Goal: Task Accomplishment & Management: Manage account settings

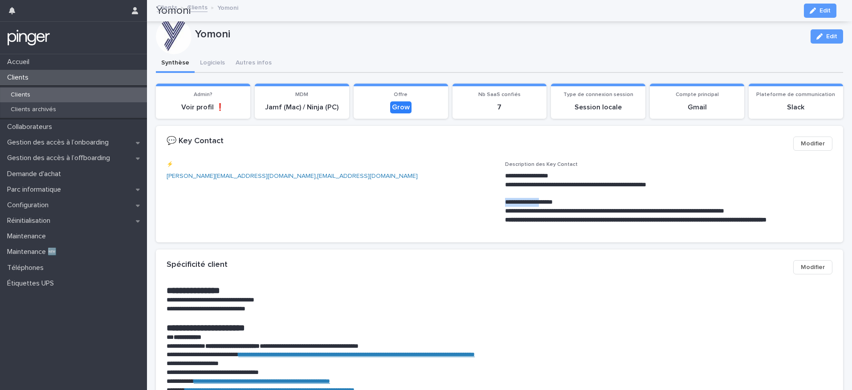
scroll to position [90, 0]
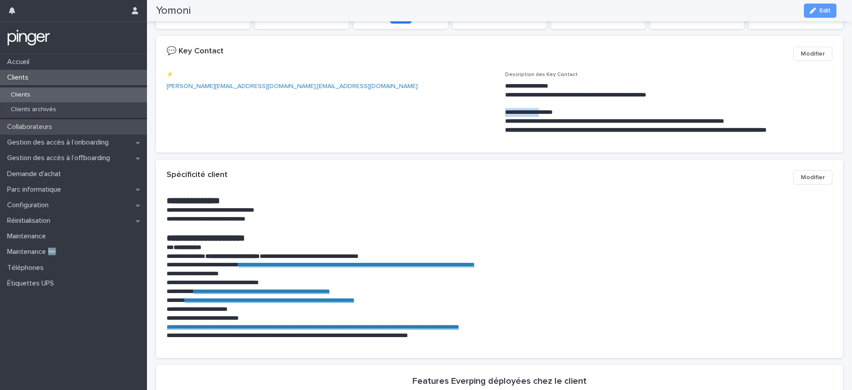
click at [37, 123] on p "Collaborateurs" at bounding box center [32, 127] width 56 height 8
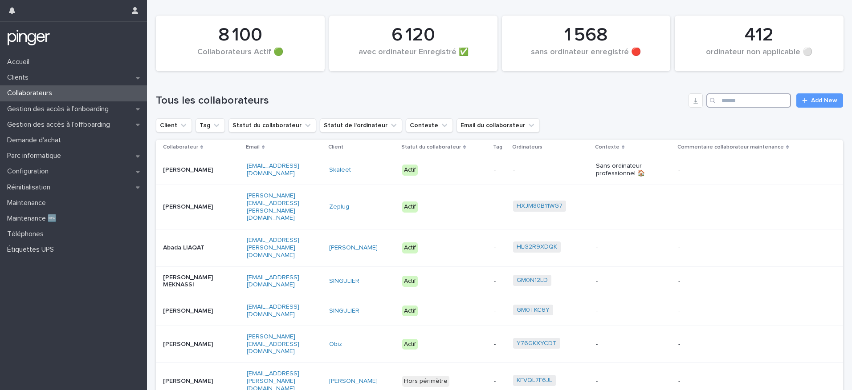
click at [722, 101] on input "Search" at bounding box center [748, 101] width 85 height 14
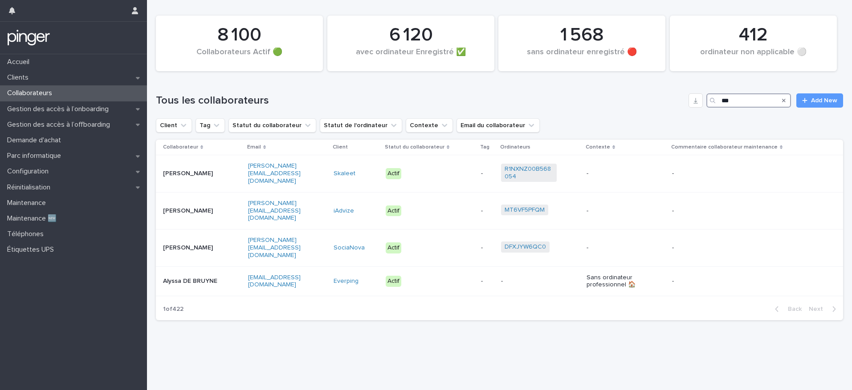
type input "****"
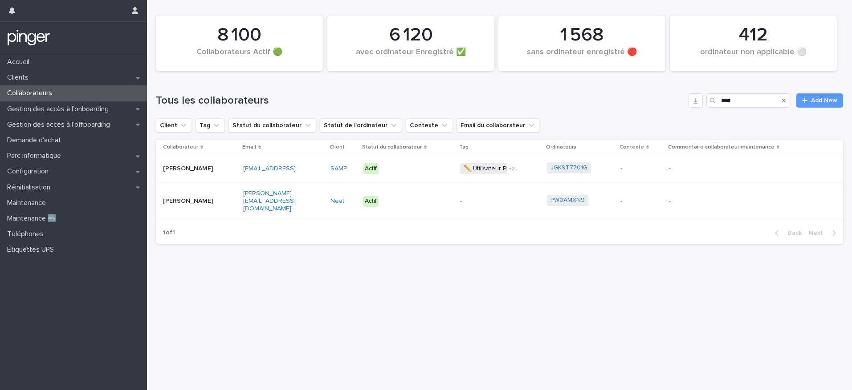
click at [207, 171] on p "[PERSON_NAME]" at bounding box center [191, 169] width 56 height 8
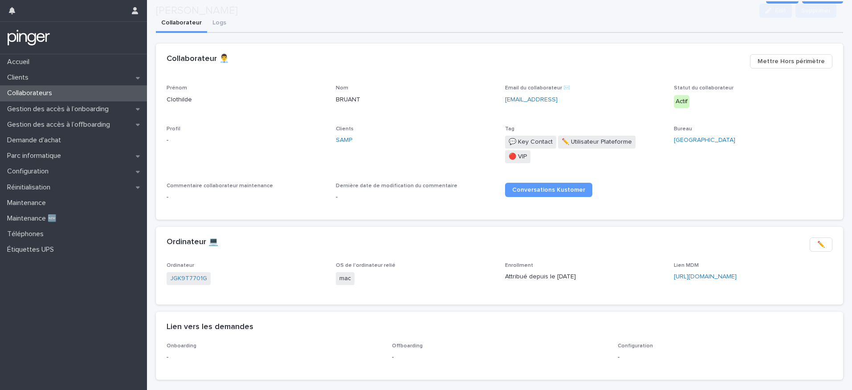
scroll to position [73, 0]
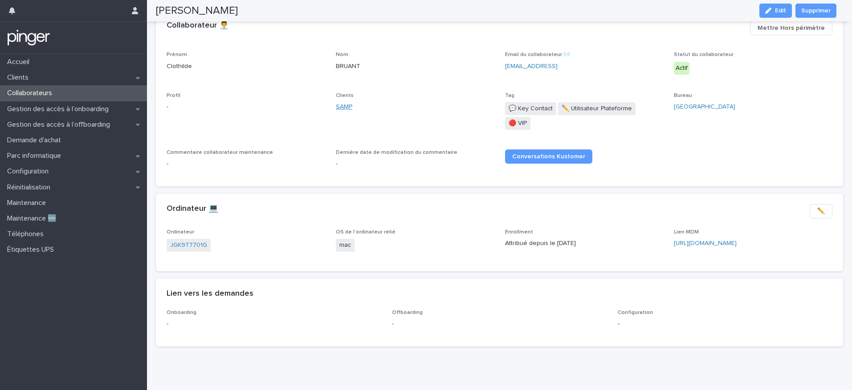
click at [340, 106] on link "SAMP" at bounding box center [344, 106] width 16 height 9
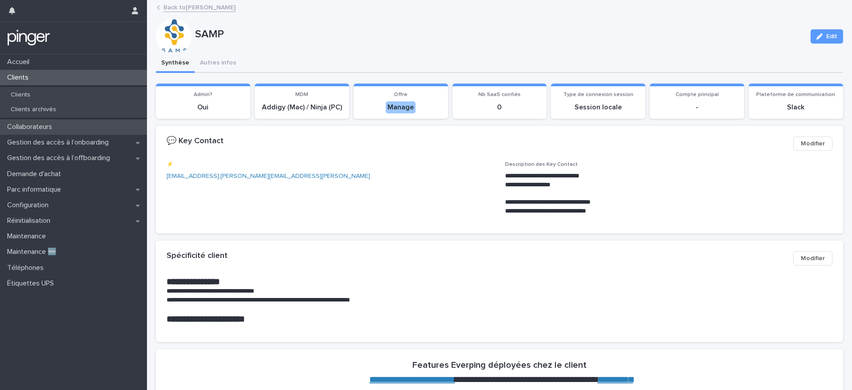
click at [65, 129] on div "Collaborateurs" at bounding box center [73, 127] width 147 height 16
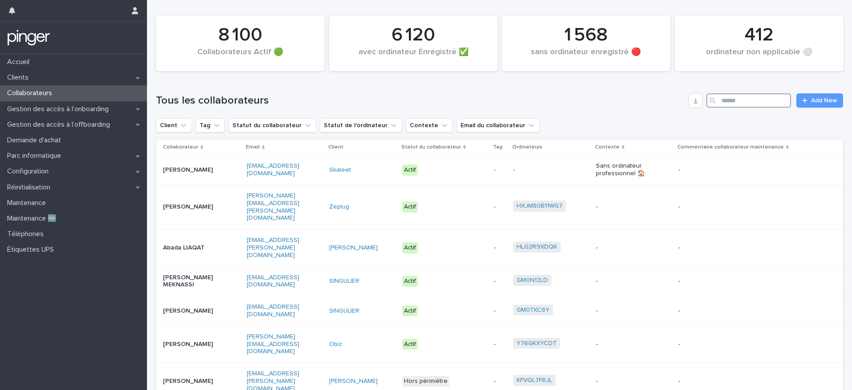
click at [720, 100] on input "Search" at bounding box center [748, 101] width 85 height 14
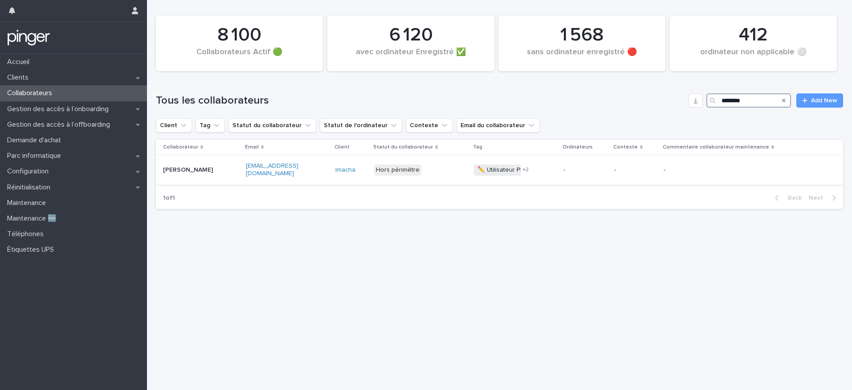
type input "********"
click at [191, 167] on p "[PERSON_NAME]" at bounding box center [191, 171] width 56 height 8
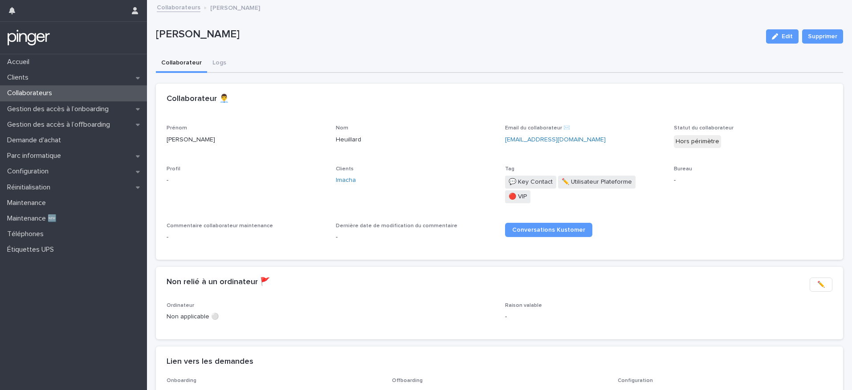
click at [95, 93] on div "Collaborateurs" at bounding box center [73, 93] width 147 height 16
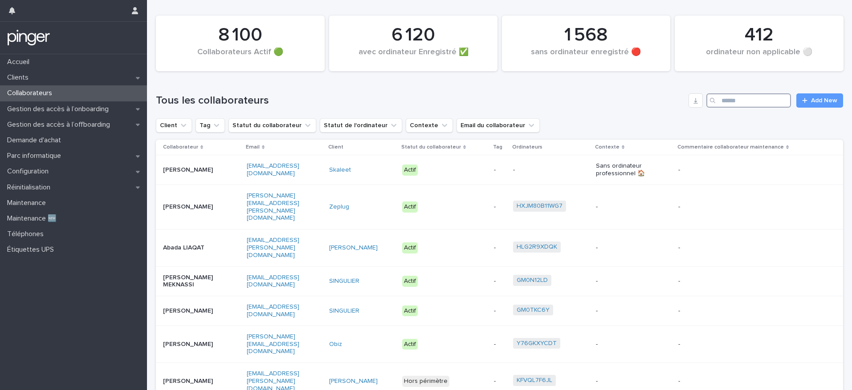
click at [732, 104] on input "Search" at bounding box center [748, 101] width 85 height 14
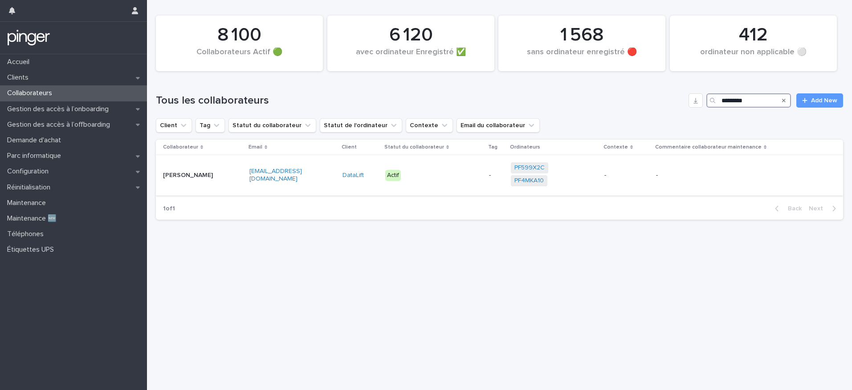
type input "*********"
click at [211, 179] on p "[PERSON_NAME]" at bounding box center [191, 176] width 56 height 8
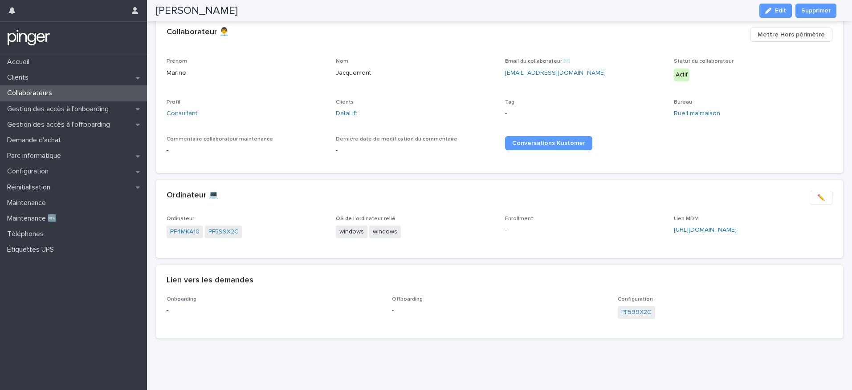
scroll to position [73, 0]
click at [705, 227] on link "[URL][DOMAIN_NAME]" at bounding box center [705, 230] width 63 height 6
click at [190, 228] on link "PF4MKA10" at bounding box center [184, 232] width 29 height 9
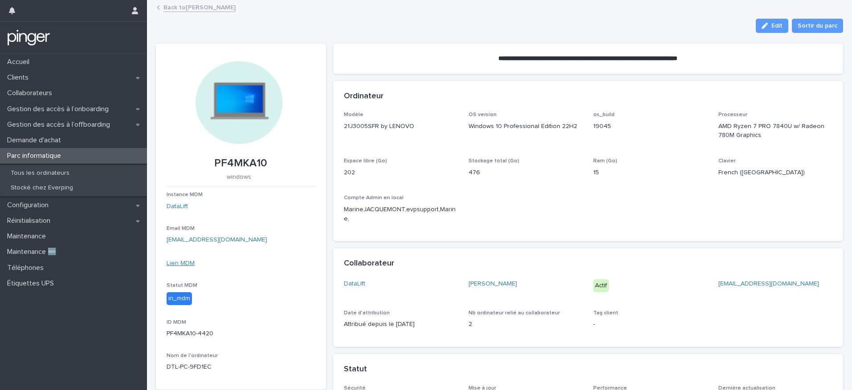
click at [189, 262] on link "Lien MDM" at bounding box center [181, 263] width 28 height 6
click at [197, 8] on link "Back to [PERSON_NAME]" at bounding box center [199, 7] width 72 height 10
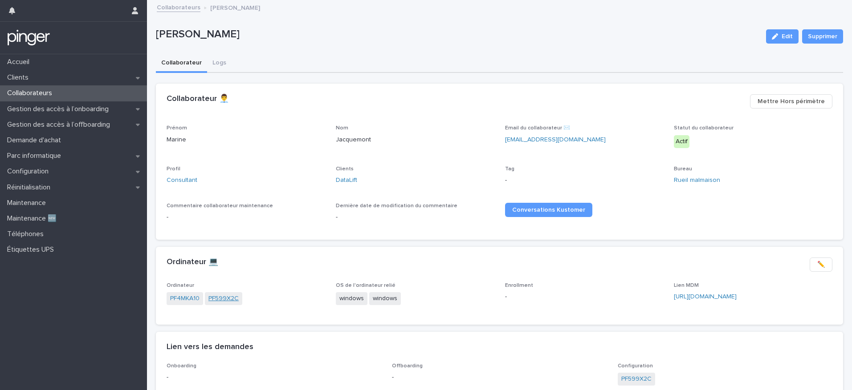
click at [226, 300] on link "PF599X2C" at bounding box center [223, 298] width 30 height 9
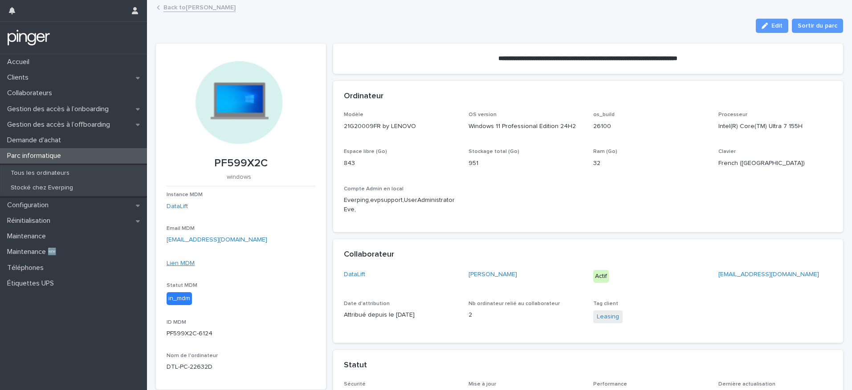
click at [179, 263] on link "Lien MDM" at bounding box center [181, 263] width 28 height 6
click at [171, 8] on link "Back to [PERSON_NAME]" at bounding box center [199, 7] width 72 height 10
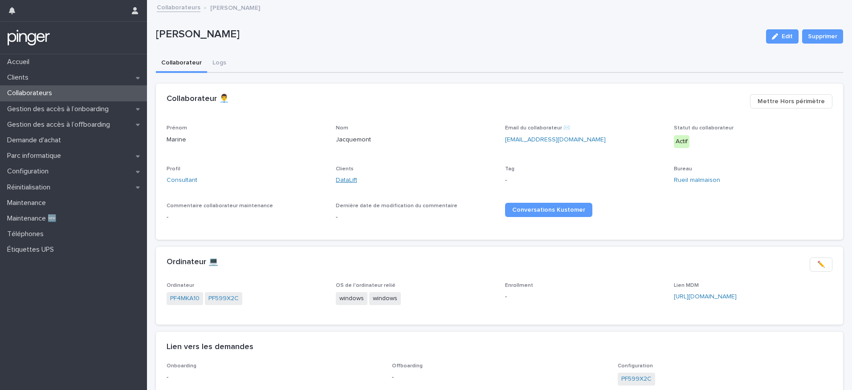
click at [341, 181] on link "DataLift" at bounding box center [346, 180] width 21 height 9
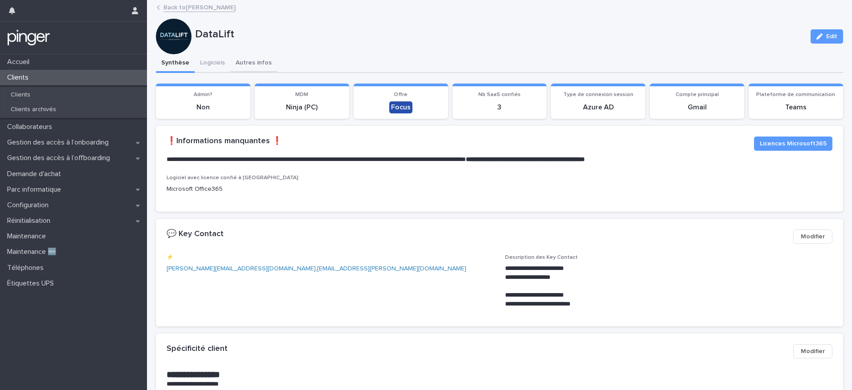
click at [244, 63] on button "Autres infos" at bounding box center [253, 63] width 47 height 19
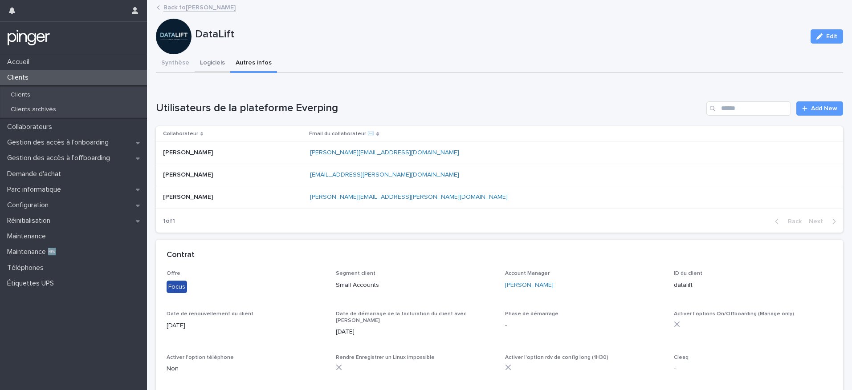
click at [203, 64] on button "Logiciels" at bounding box center [213, 63] width 36 height 19
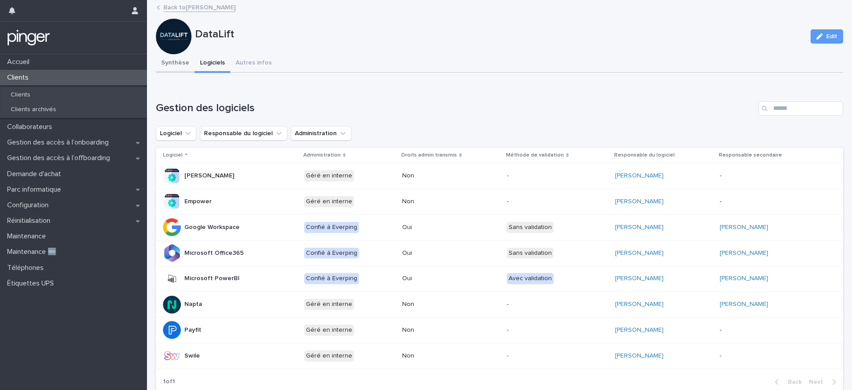
click at [162, 65] on button "Synthèse" at bounding box center [175, 63] width 39 height 19
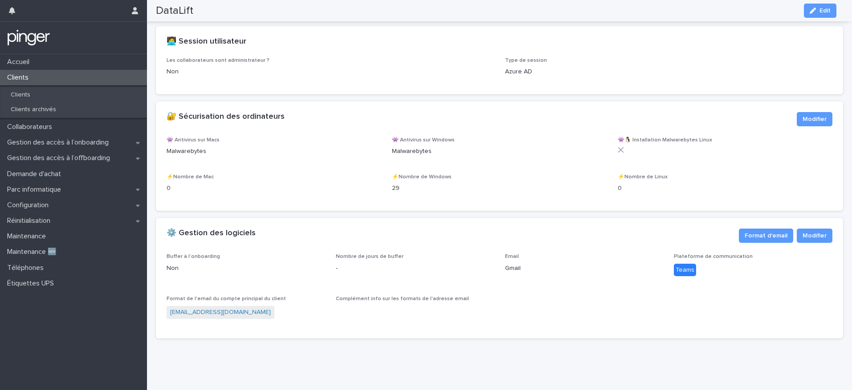
scroll to position [1068, 0]
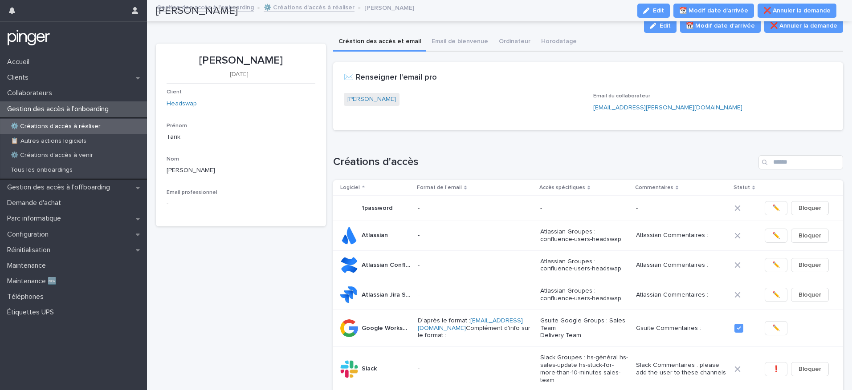
scroll to position [131, 0]
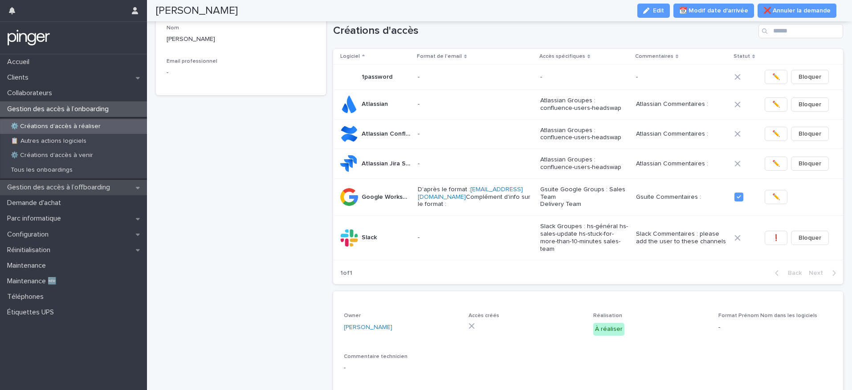
click at [98, 190] on p "Gestion des accès à l’offboarding" at bounding box center [61, 187] width 114 height 8
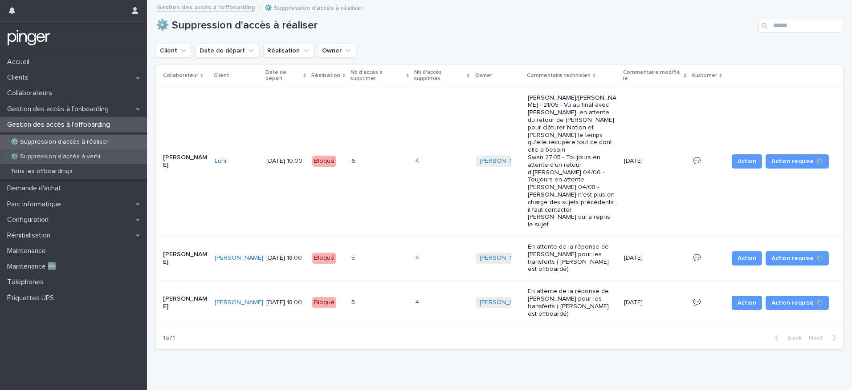
click at [72, 156] on p "⚙️ Suppression d'accès à venir" at bounding box center [56, 157] width 105 height 8
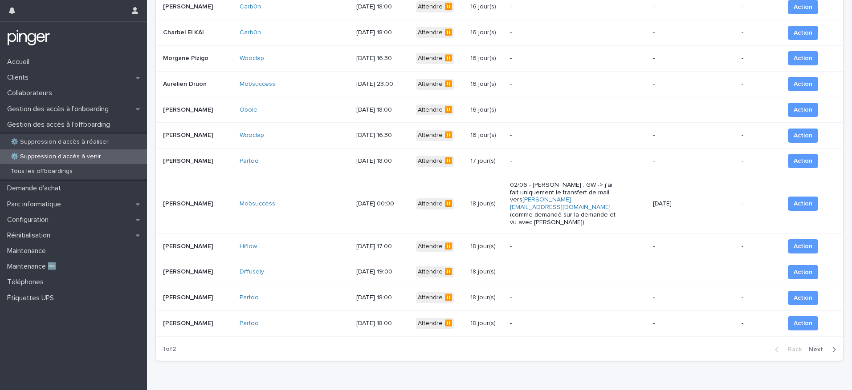
scroll to position [593, 0]
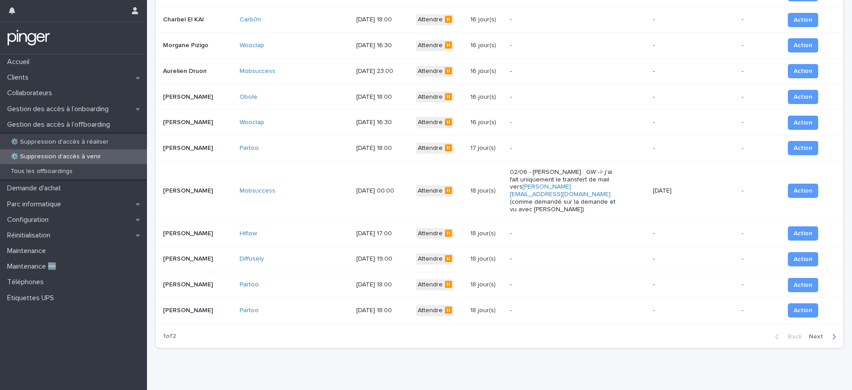
click at [811, 332] on div "Back Next" at bounding box center [805, 337] width 75 height 22
click at [810, 334] on span "Next" at bounding box center [819, 337] width 20 height 6
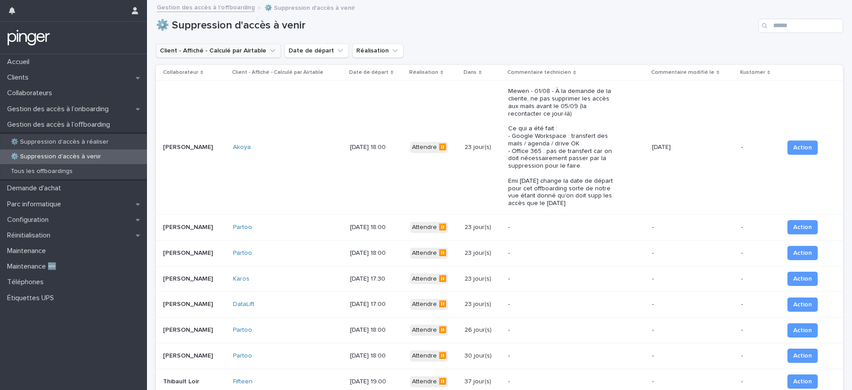
click at [268, 51] on icon "Client - Affiché - Calculé par Airtable" at bounding box center [272, 50] width 9 height 9
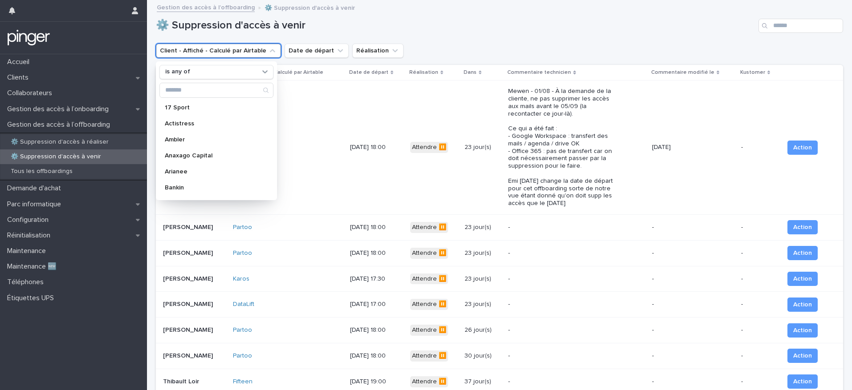
click at [270, 51] on icon "Client - Affiché - Calculé par Airtable" at bounding box center [272, 50] width 5 height 3
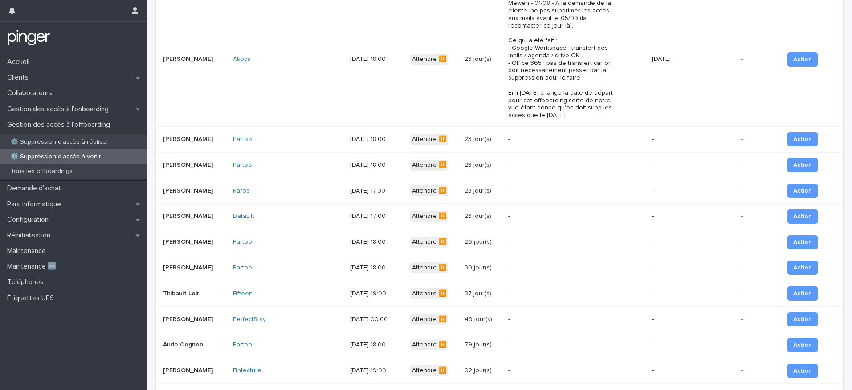
scroll to position [209, 0]
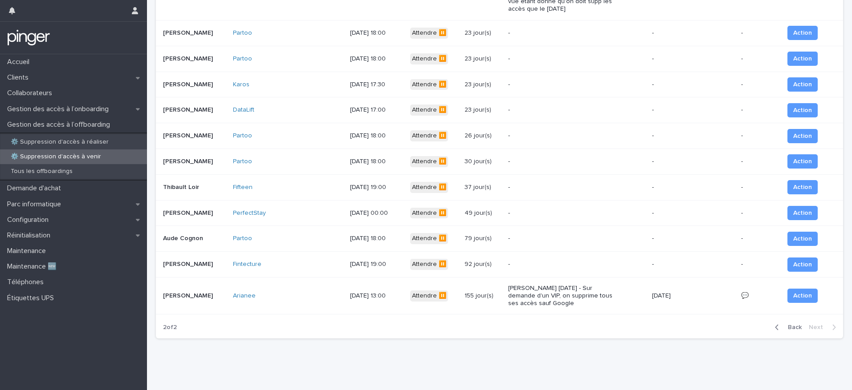
click at [775, 324] on icon "button" at bounding box center [777, 328] width 4 height 8
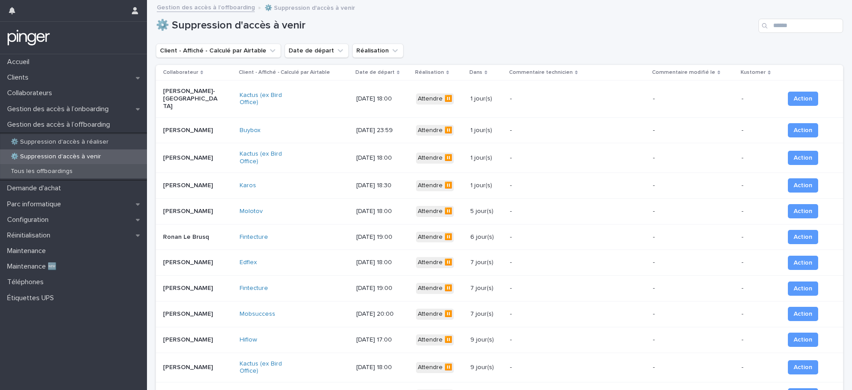
click at [91, 172] on div "Tous les offboardings" at bounding box center [73, 171] width 147 height 15
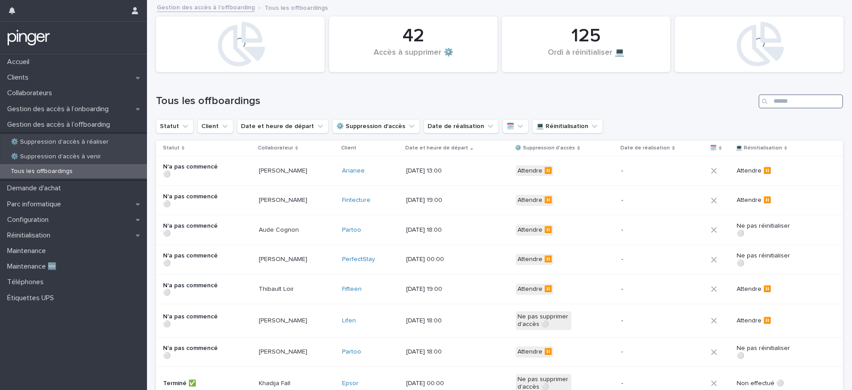
click at [781, 103] on input "Search" at bounding box center [800, 101] width 85 height 14
paste input "******"
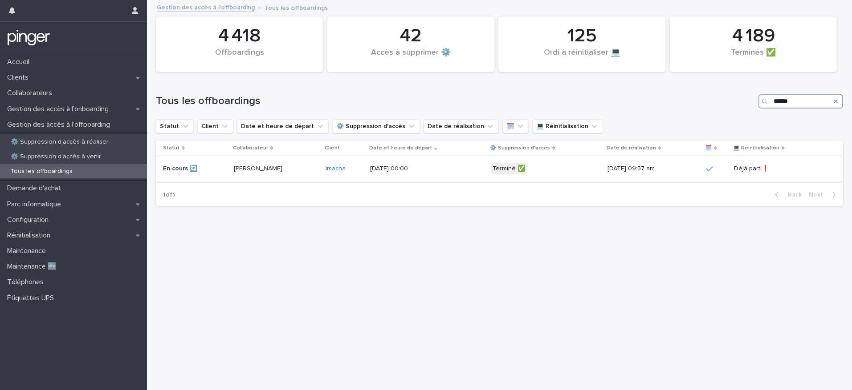
type input "******"
click at [299, 168] on div "Kenza-Marie Achkar" at bounding box center [276, 169] width 85 height 15
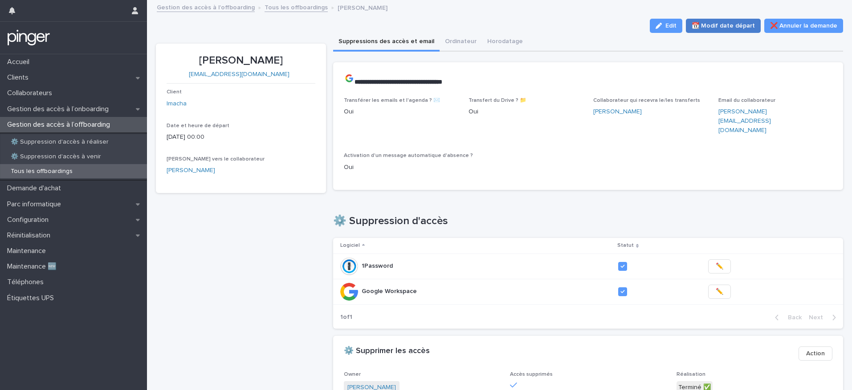
click at [713, 29] on span "📆 Modif date départ" at bounding box center [722, 25] width 63 height 9
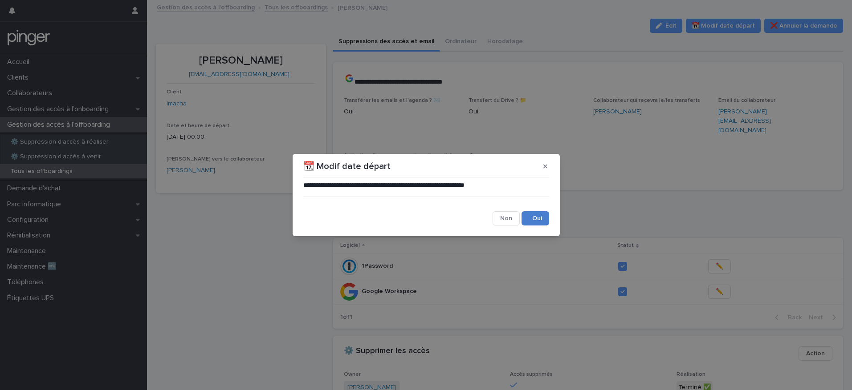
click at [535, 222] on button "Save" at bounding box center [535, 218] width 28 height 14
